Goal: Task Accomplishment & Management: Use online tool/utility

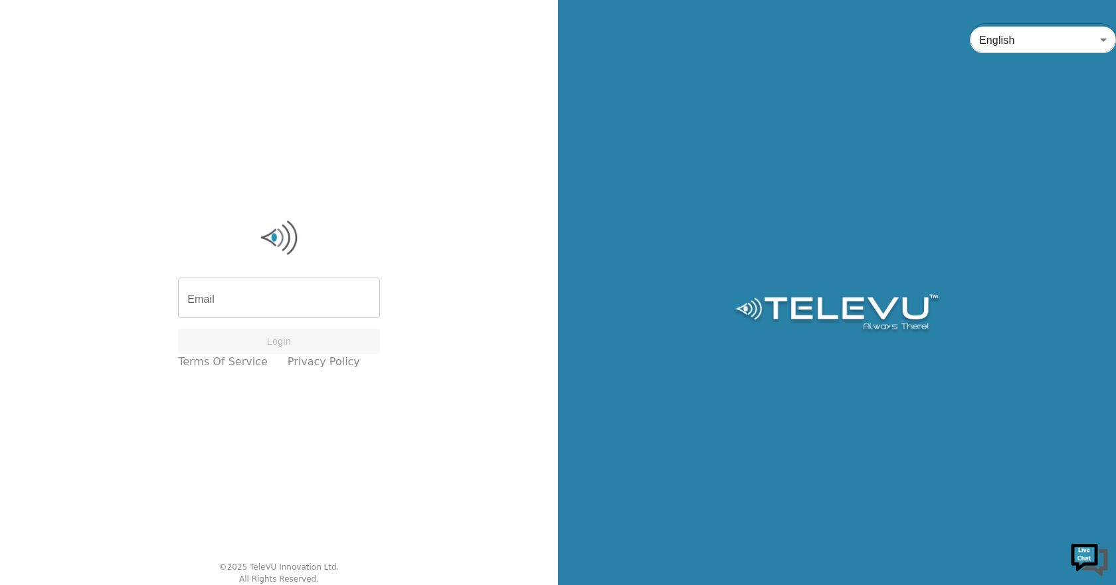
click at [237, 302] on input "Email" at bounding box center [279, 299] width 202 height 37
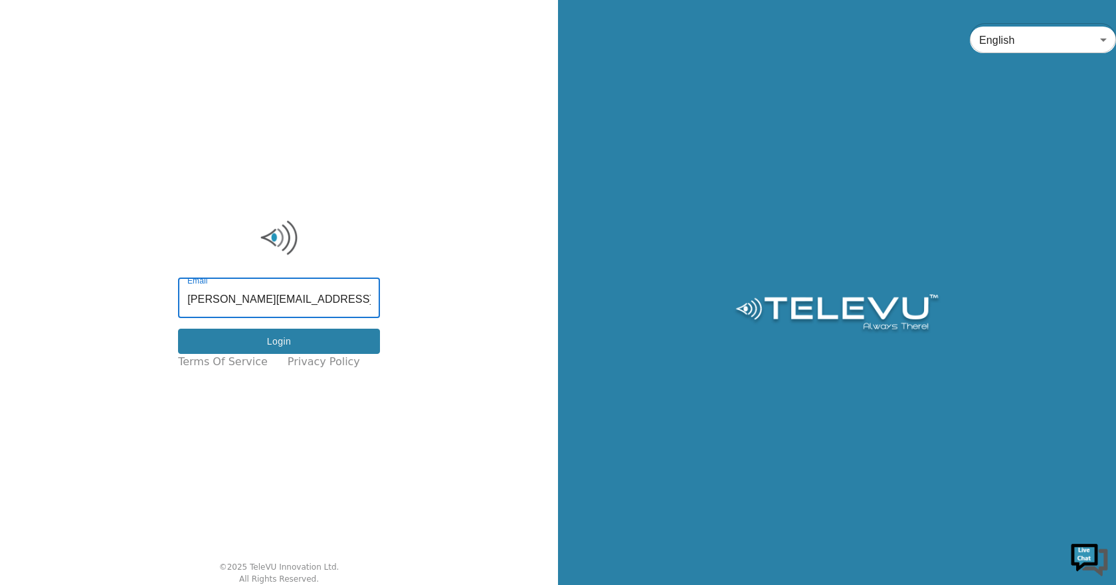
type input "scott.libadia@nshealth.ca"
click at [297, 345] on button "Login" at bounding box center [279, 342] width 202 height 26
